Goal: Complete application form

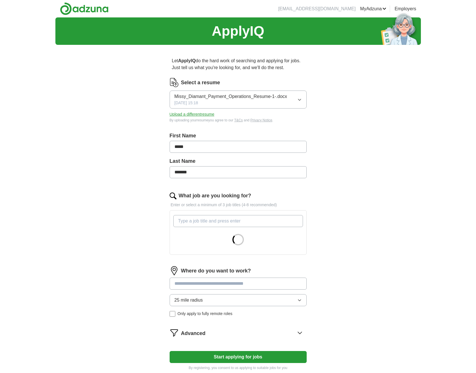
click at [215, 221] on input "What job are you looking for?" at bounding box center [238, 221] width 130 height 12
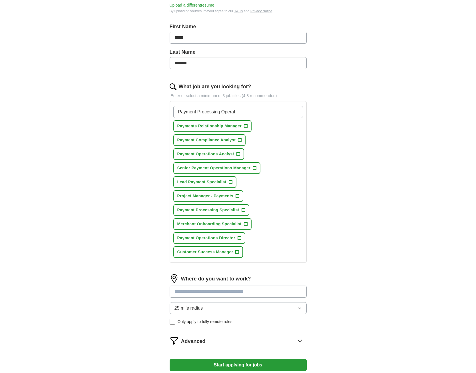
scroll to position [117, 0]
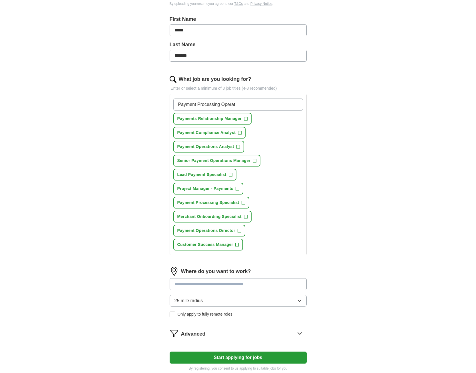
type input "Payment Processing Operat"
click at [239, 243] on button "Customer Success Manager +" at bounding box center [208, 245] width 70 height 12
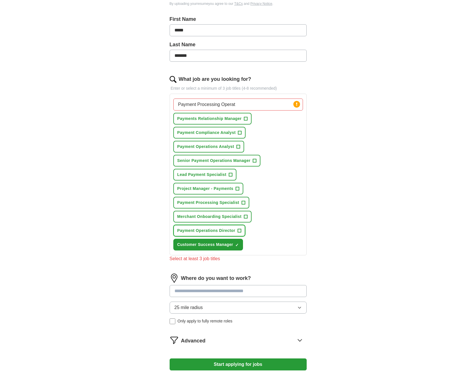
click at [240, 228] on span "+" at bounding box center [239, 230] width 3 height 5
click at [242, 215] on button "Merchant Onboarding Specialist +" at bounding box center [212, 217] width 78 height 12
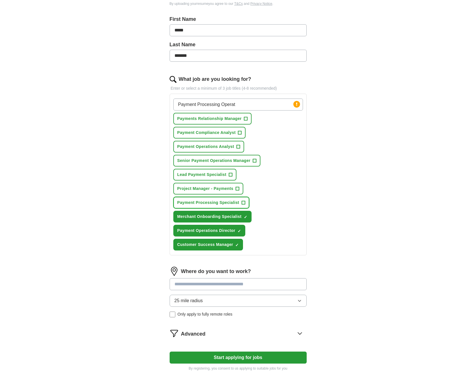
click at [243, 201] on span "+" at bounding box center [243, 203] width 3 height 5
click at [239, 187] on span "+" at bounding box center [238, 189] width 4 height 4
click at [230, 173] on span "+" at bounding box center [230, 175] width 3 height 5
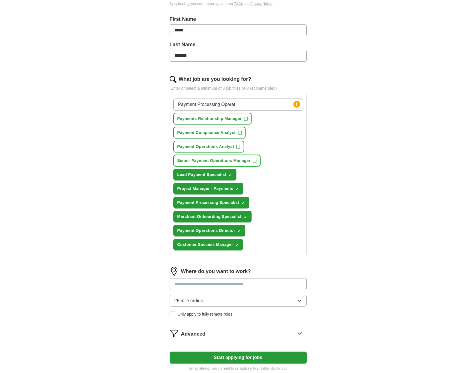
click at [253, 160] on span "+" at bounding box center [254, 161] width 3 height 5
click at [240, 147] on button "Payment Operations Analyst +" at bounding box center [208, 147] width 71 height 12
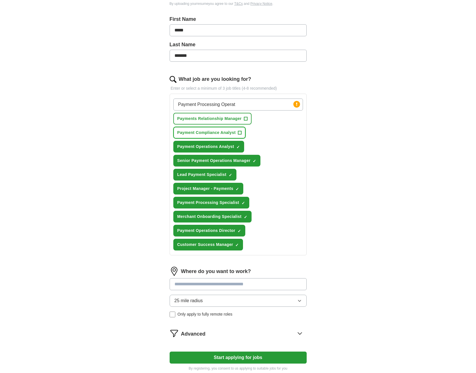
click at [240, 131] on span "+" at bounding box center [239, 133] width 3 height 5
click at [242, 120] on button "Payments Relationship Manager +" at bounding box center [212, 119] width 79 height 12
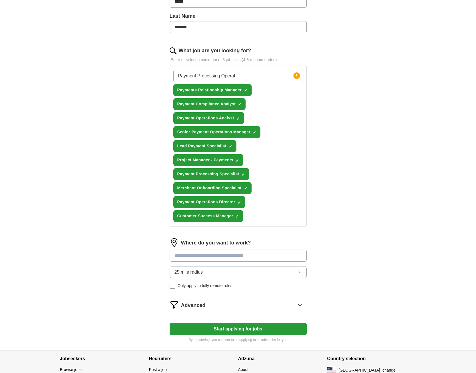
scroll to position [175, 0]
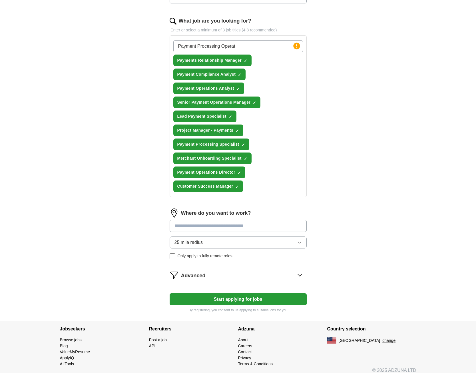
click at [221, 226] on input at bounding box center [238, 226] width 137 height 12
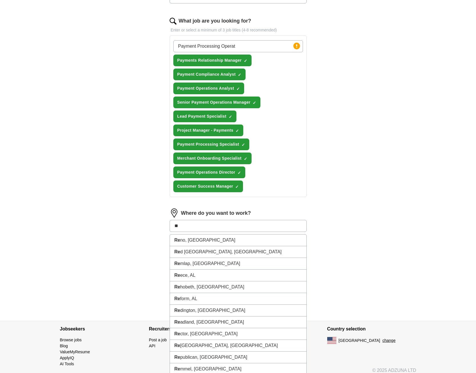
type input "*"
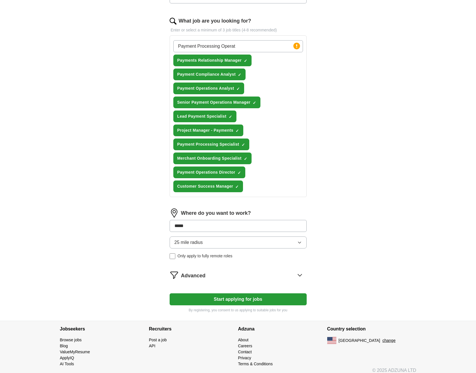
type input "******"
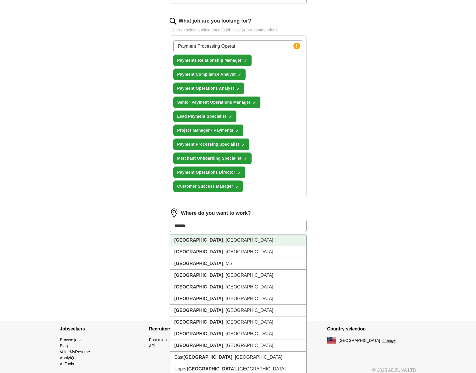
click at [172, 238] on li "[GEOGRAPHIC_DATA] , [GEOGRAPHIC_DATA]" at bounding box center [238, 240] width 137 height 12
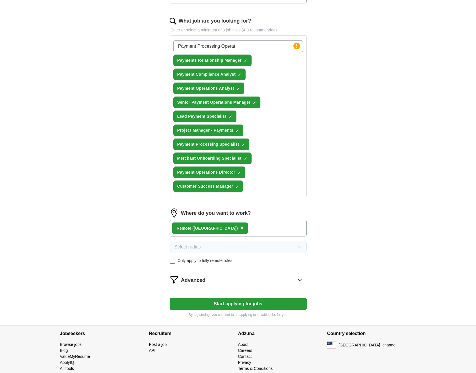
drag, startPoint x: 243, startPoint y: 306, endPoint x: 326, endPoint y: 317, distance: 84.2
click at [243, 306] on button "Start applying for jobs" at bounding box center [238, 304] width 137 height 12
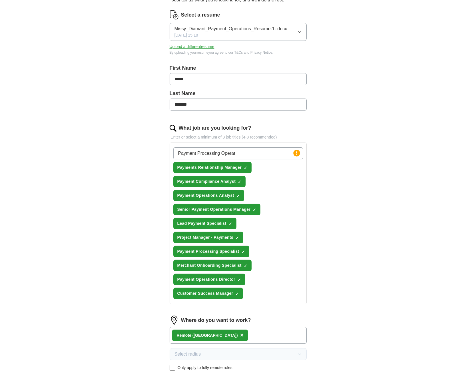
select select "**"
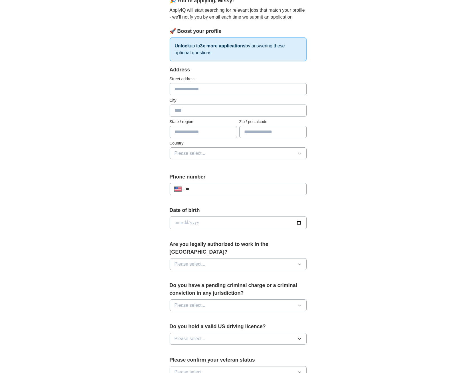
scroll to position [117, 0]
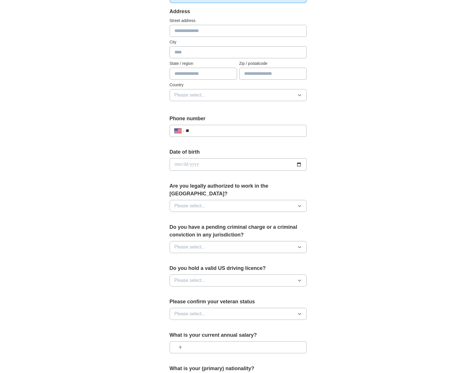
click at [252, 200] on button "Please select..." at bounding box center [238, 206] width 137 height 12
click at [182, 216] on span "Yes" at bounding box center [178, 219] width 7 height 7
click at [196, 244] on span "Please select..." at bounding box center [190, 247] width 31 height 7
drag, startPoint x: 192, startPoint y: 265, endPoint x: 211, endPoint y: 269, distance: 19.3
click at [192, 268] on div "No" at bounding box center [238, 271] width 127 height 7
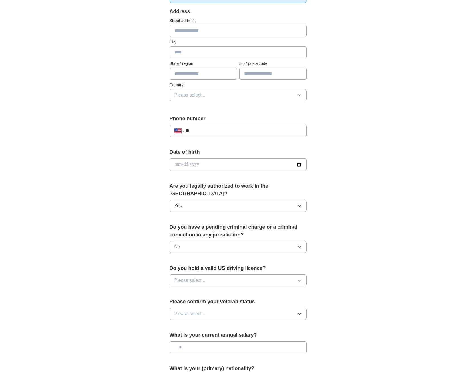
click at [236, 274] on button "Please select..." at bounding box center [238, 280] width 137 height 12
drag, startPoint x: 194, startPoint y: 286, endPoint x: 222, endPoint y: 283, distance: 27.9
click at [194, 290] on div "Yes" at bounding box center [238, 293] width 127 height 7
click at [195, 310] on span "Please select..." at bounding box center [190, 313] width 31 height 7
click at [197, 335] on span "I am a Forces veteran" at bounding box center [197, 338] width 45 height 7
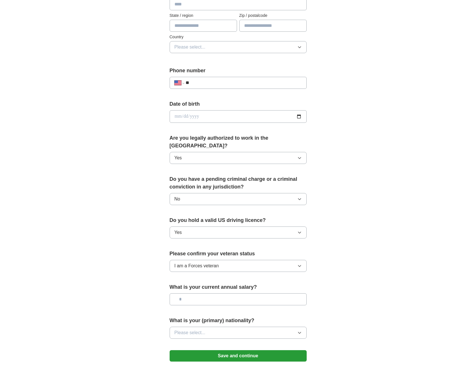
scroll to position [204, 0]
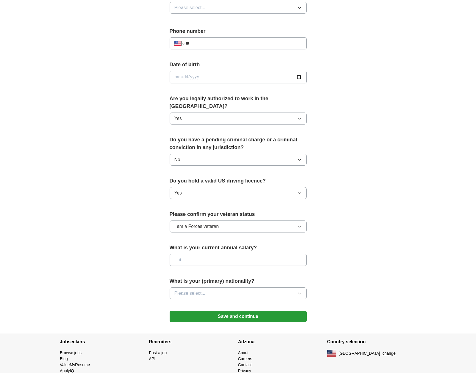
click at [193, 254] on input "text" at bounding box center [238, 260] width 137 height 12
type input "********"
click at [257, 287] on button "Please select..." at bounding box center [238, 293] width 137 height 12
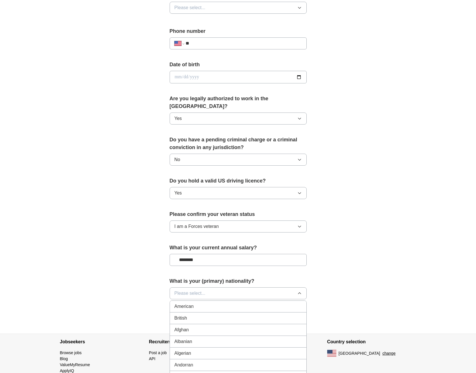
click at [197, 303] on div "American" at bounding box center [238, 306] width 127 height 7
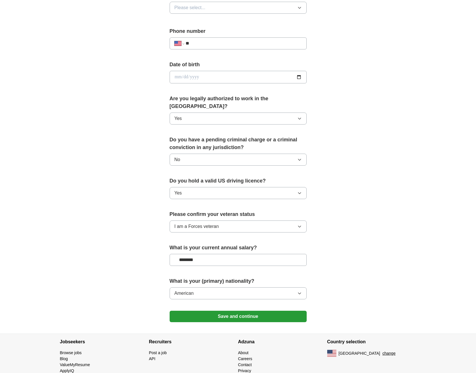
click at [257, 311] on button "Save and continue" at bounding box center [238, 316] width 137 height 11
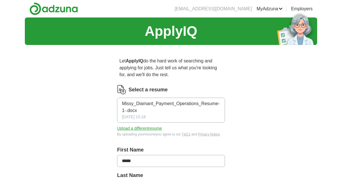
click at [0, 0] on link "Alerts" at bounding box center [0, 0] width 0 height 0
